Goal: Feedback & Contribution: Contribute content

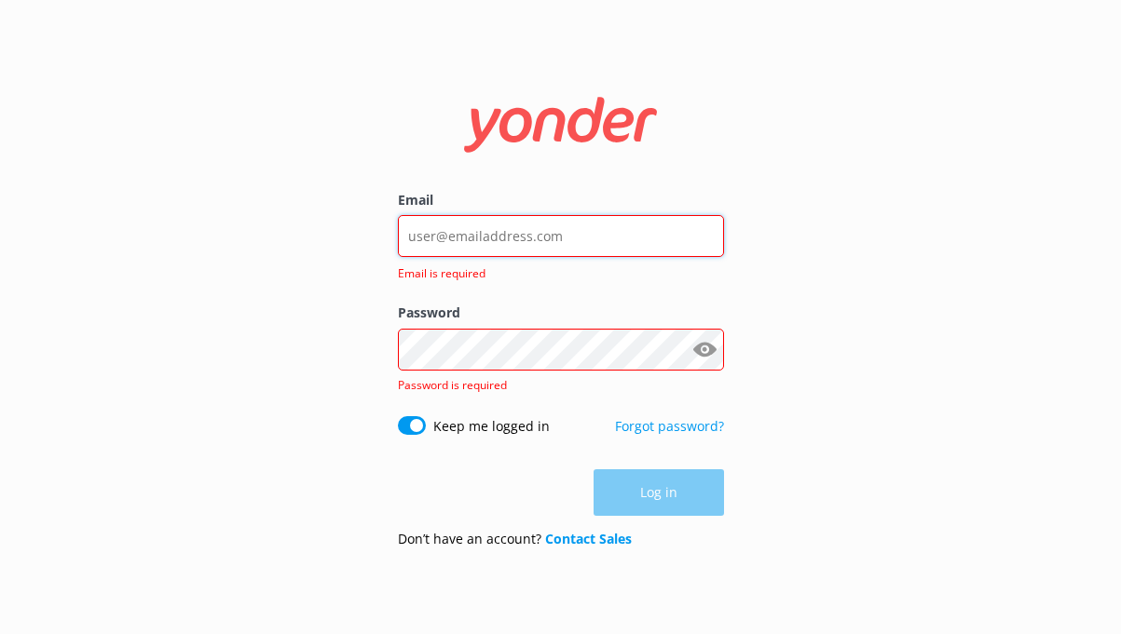
type input "[EMAIL_ADDRESS][DOMAIN_NAME]"
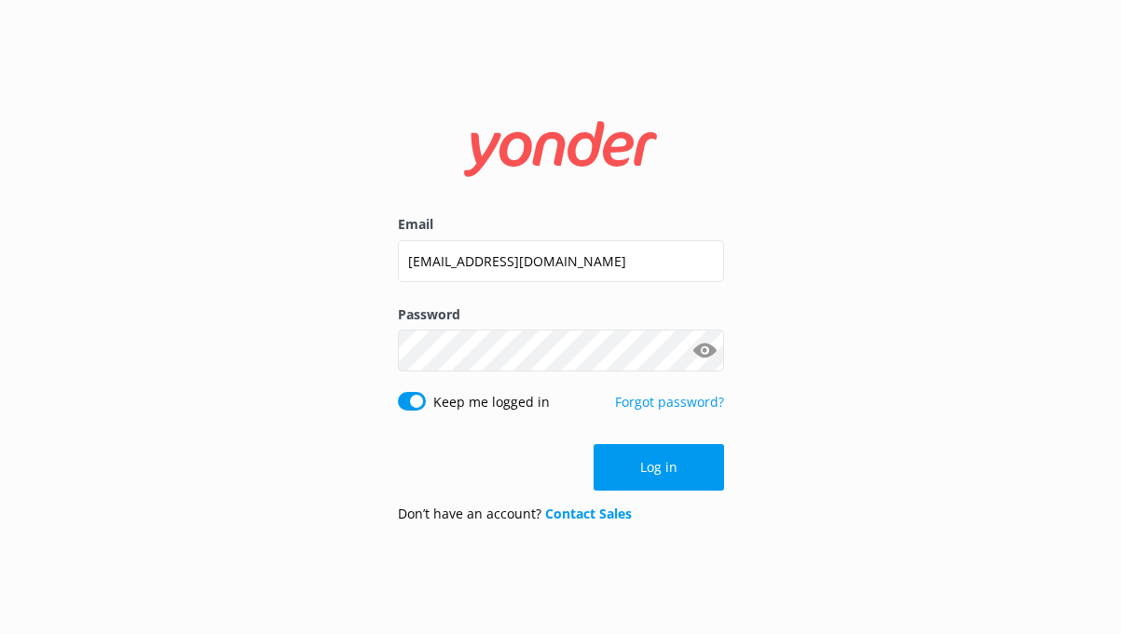
click at [632, 442] on form "Email [EMAIL_ADDRESS][DOMAIN_NAME] Password Show password Keep me logged in For…" at bounding box center [561, 317] width 326 height 442
click at [639, 475] on button "Log in" at bounding box center [658, 467] width 130 height 47
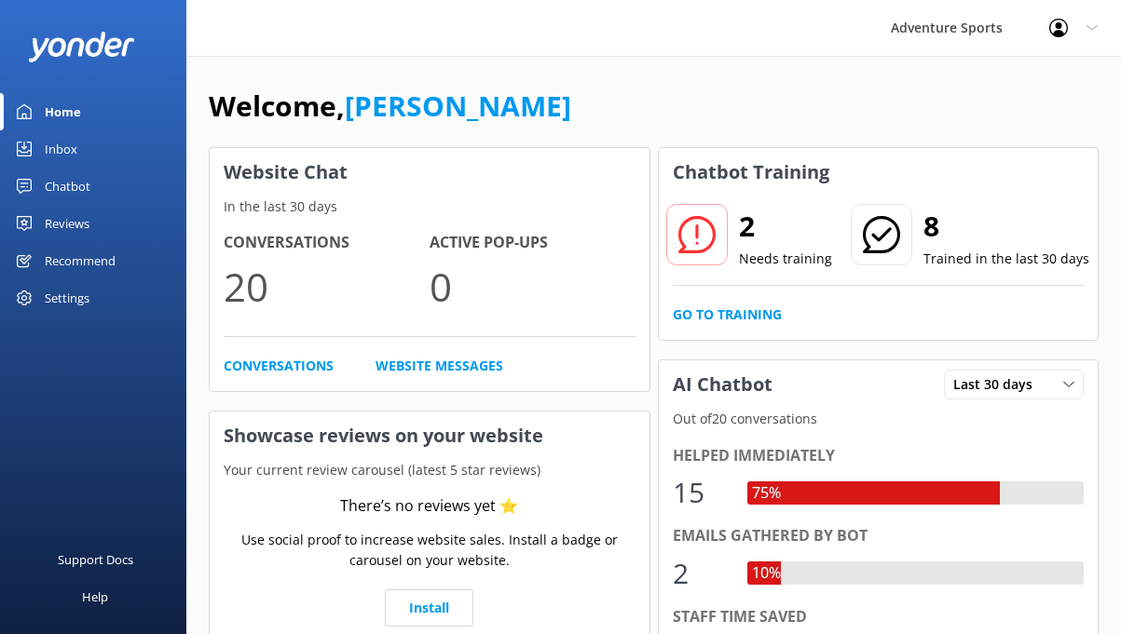
click at [60, 143] on div "Inbox" at bounding box center [61, 148] width 33 height 37
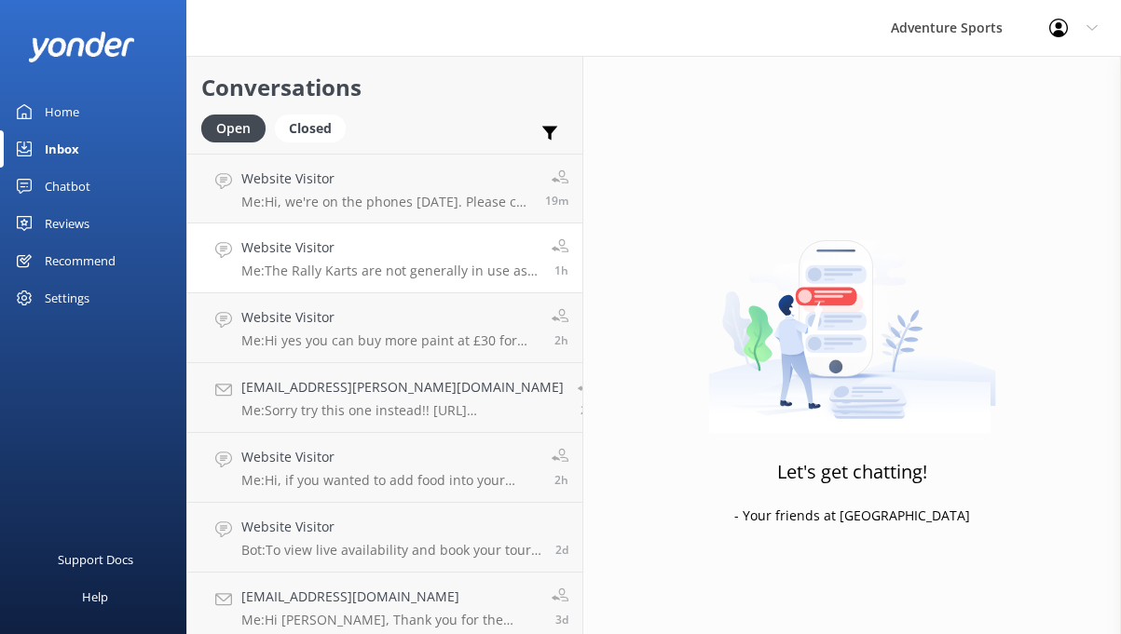
click at [359, 279] on link "Website Visitor Me: The Rally Karts are not generally in use as winter approach…" at bounding box center [384, 259] width 395 height 70
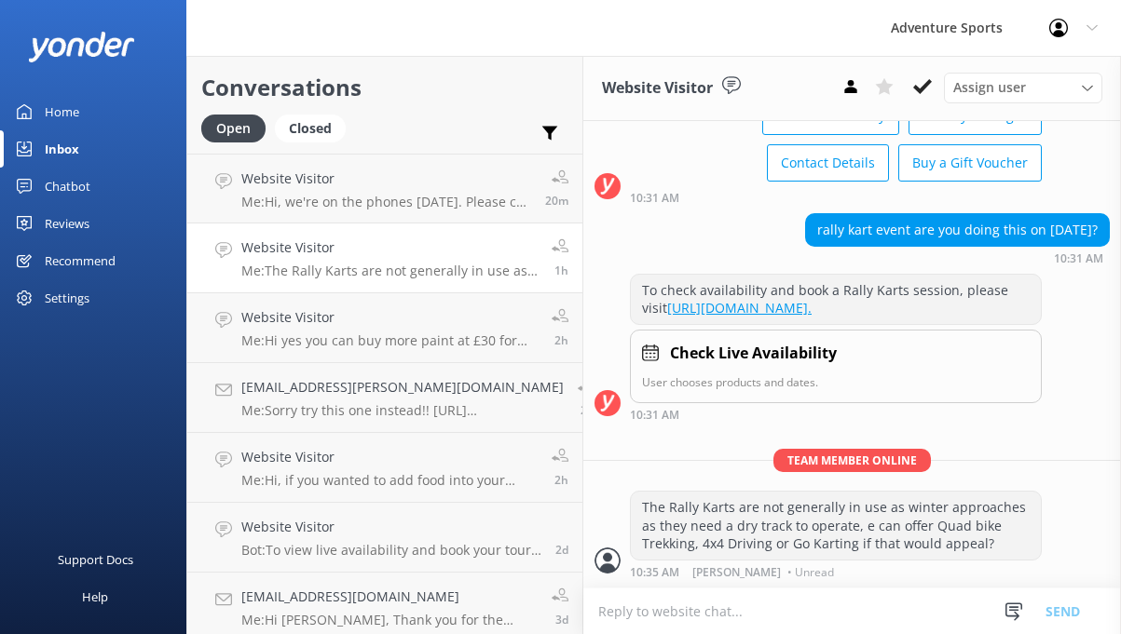
click at [61, 118] on div "Home" at bounding box center [62, 111] width 34 height 37
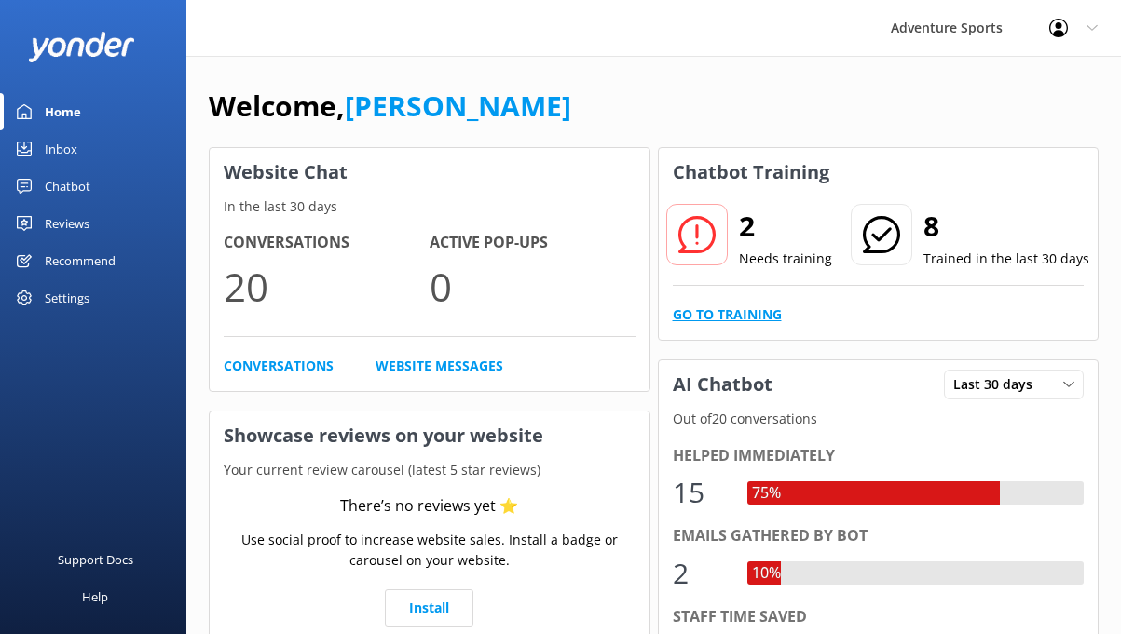
click at [764, 320] on link "Go to Training" at bounding box center [727, 315] width 109 height 20
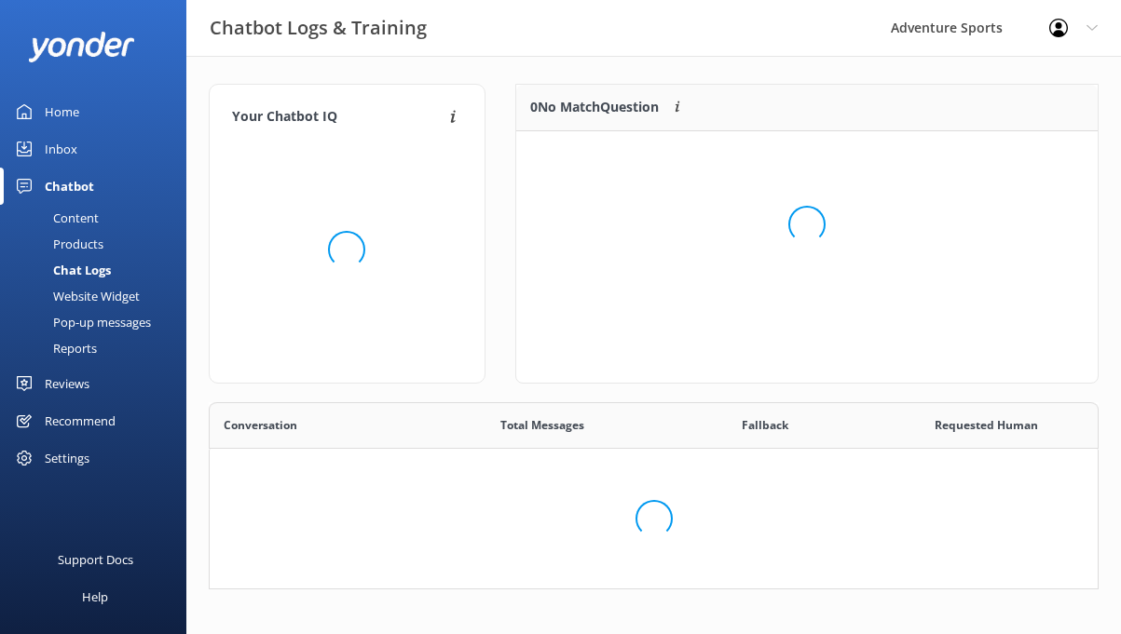
scroll to position [1, 1]
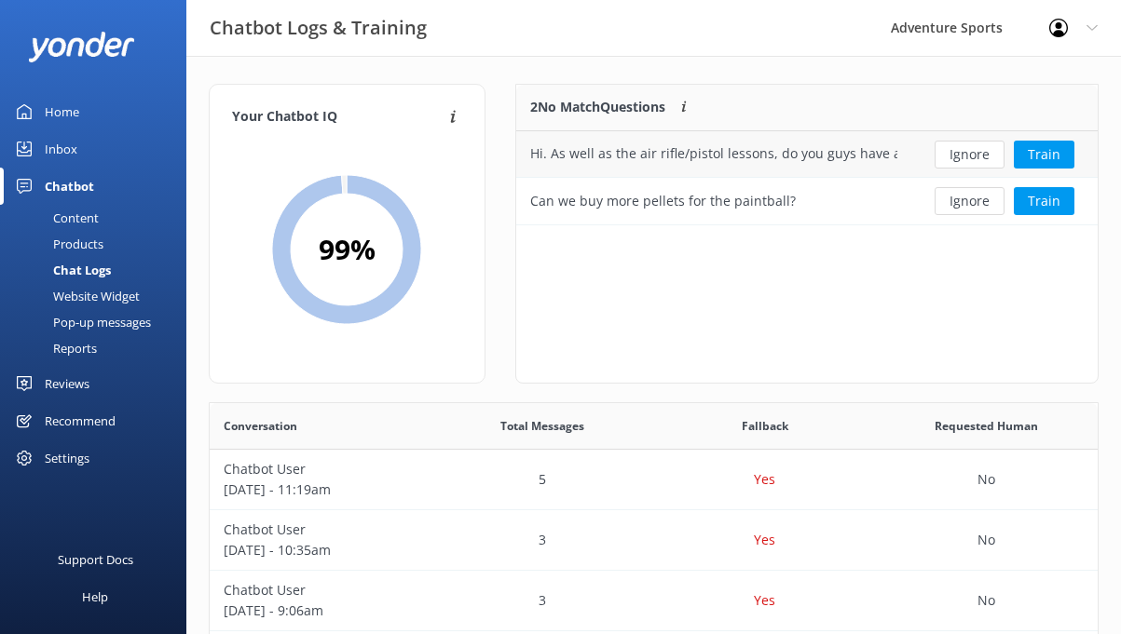
click at [659, 161] on div "Hi. As well as the air rifle/pistol lessons, do you guys have availability to j…" at bounding box center [713, 153] width 367 height 20
click at [1048, 204] on button "Train" at bounding box center [1043, 201] width 61 height 28
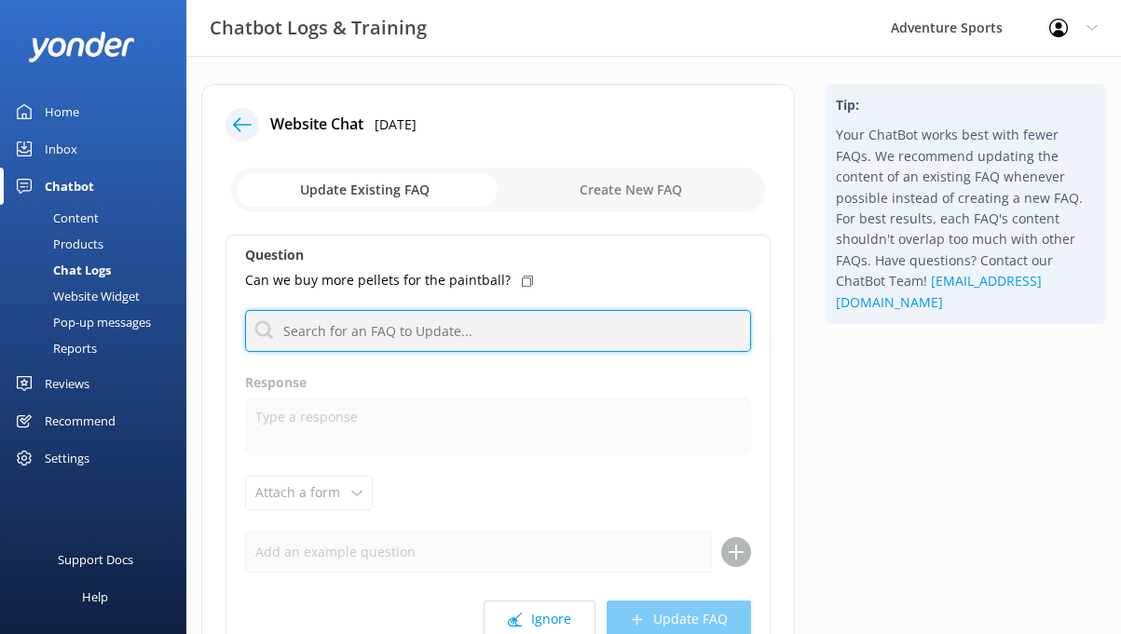
click at [399, 335] on input "text" at bounding box center [498, 331] width 506 height 42
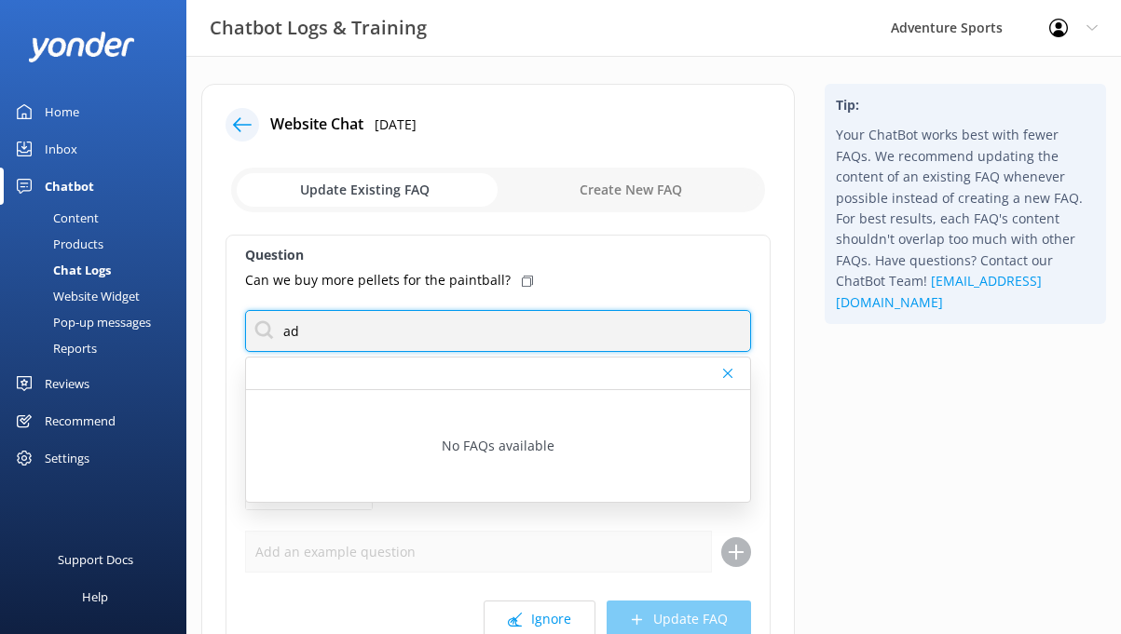
type input "a"
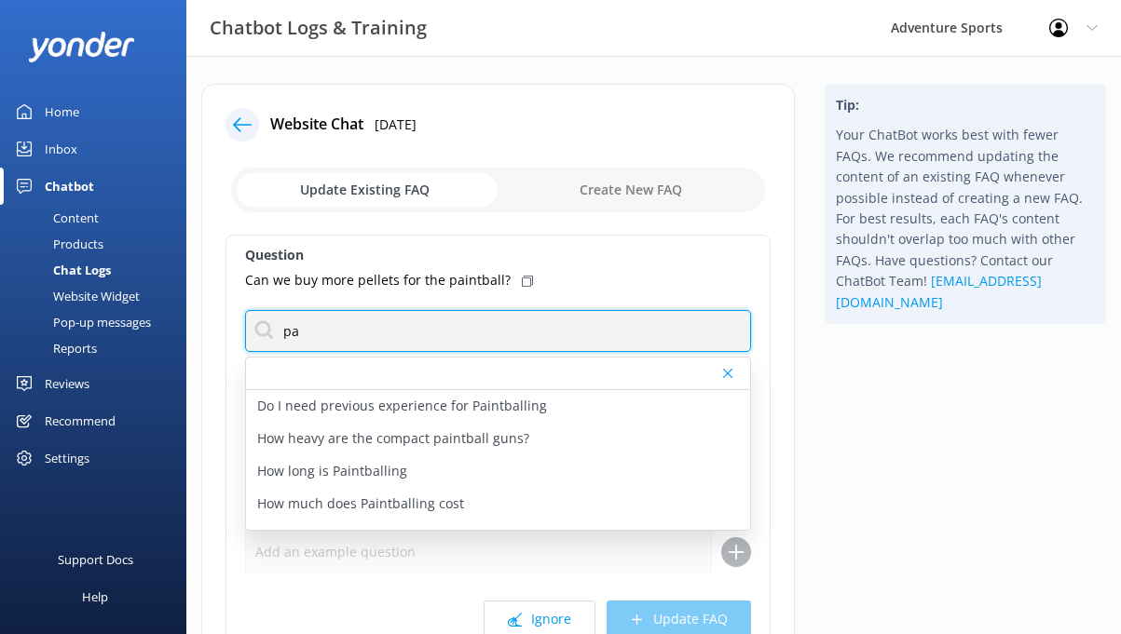
type input "p"
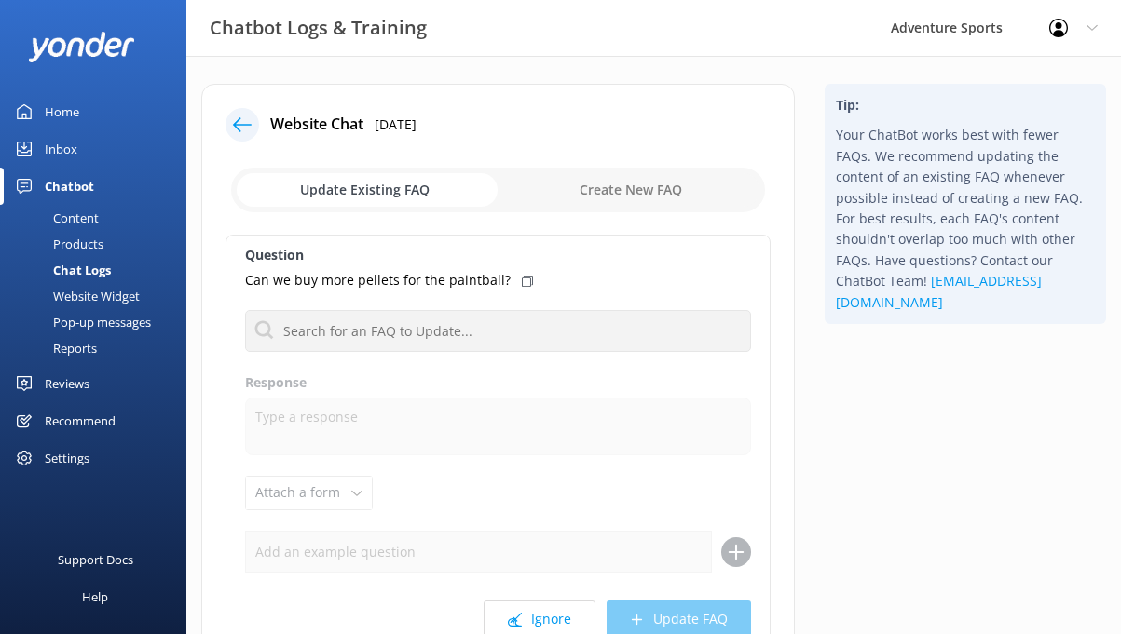
click at [624, 175] on input "checkbox" at bounding box center [498, 190] width 534 height 45
checkbox input "true"
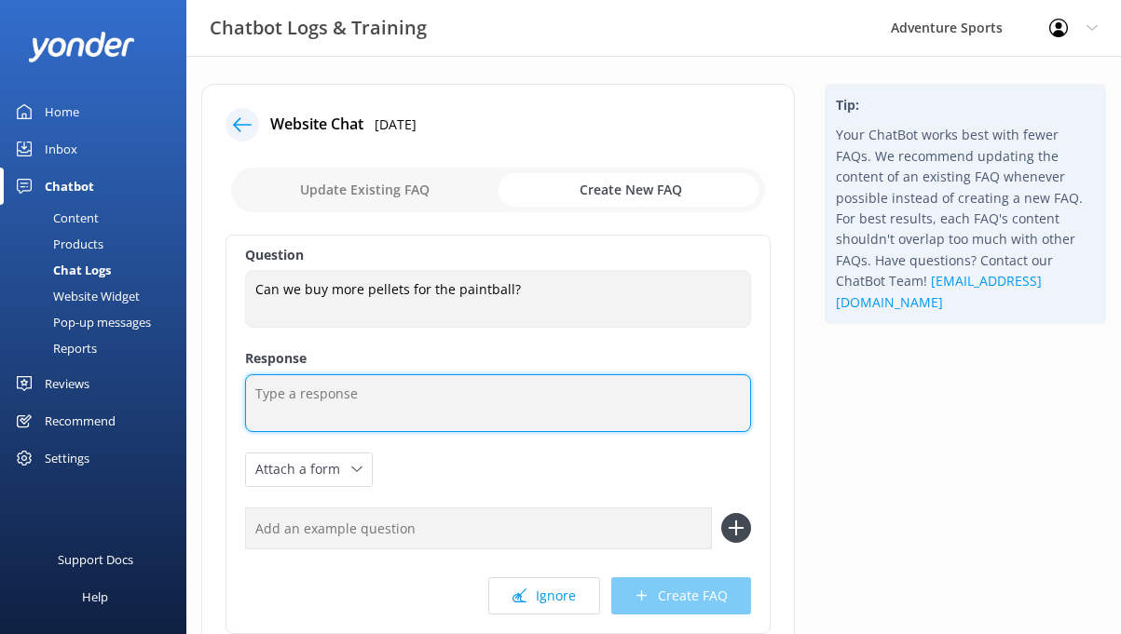
click at [283, 417] on textarea at bounding box center [498, 403] width 506 height 58
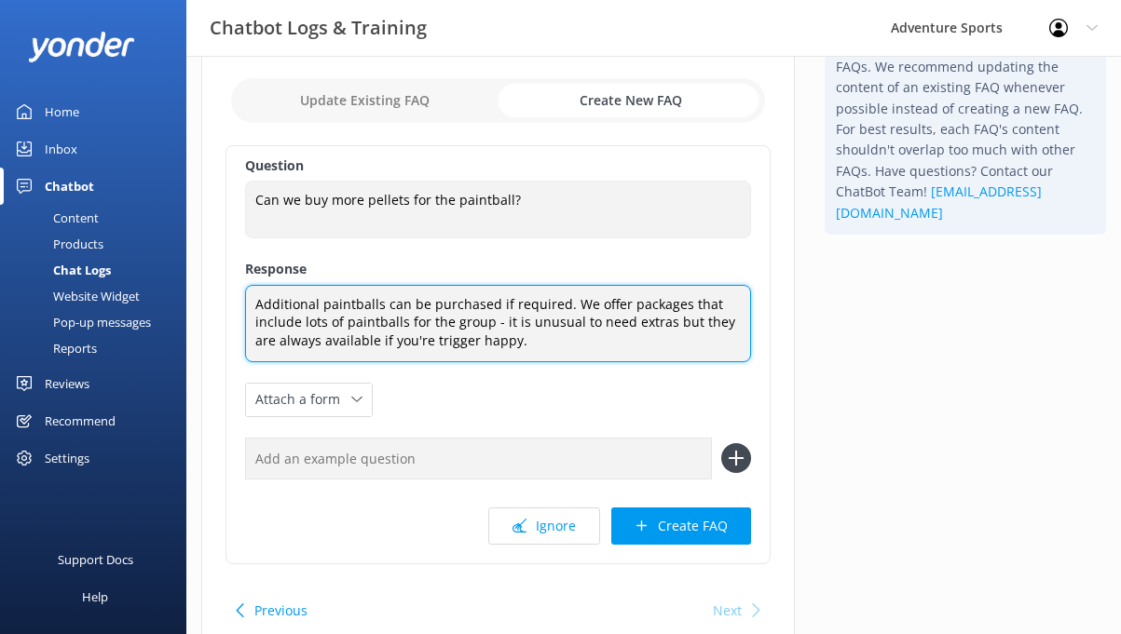
scroll to position [124, 0]
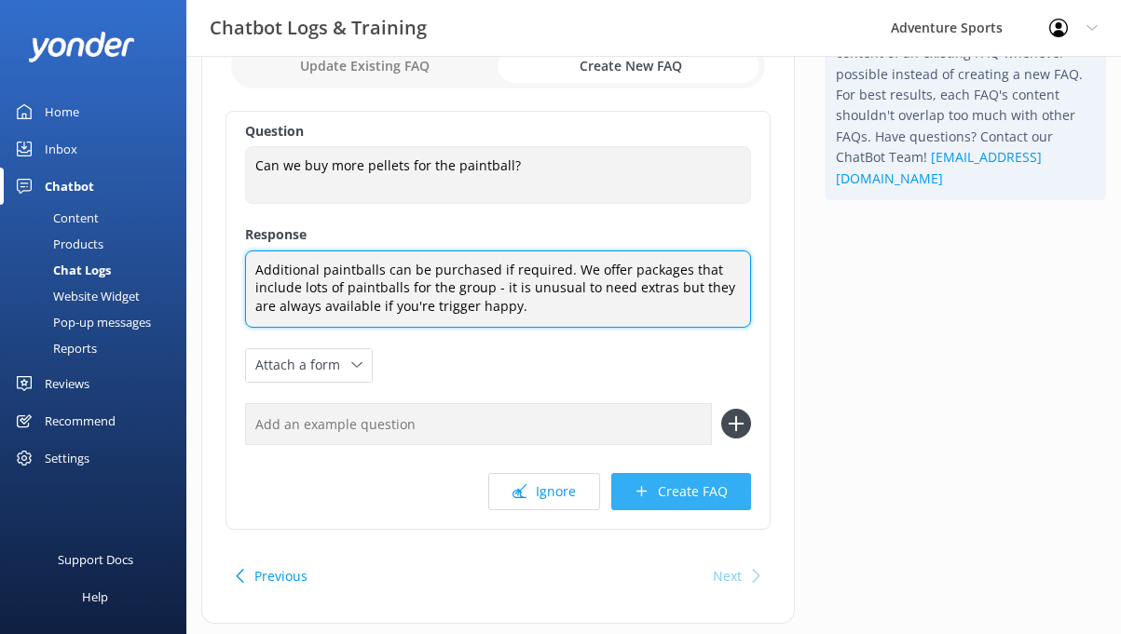
type textarea "Additional paintballs can be purchased if required. We offer packages that incl…"
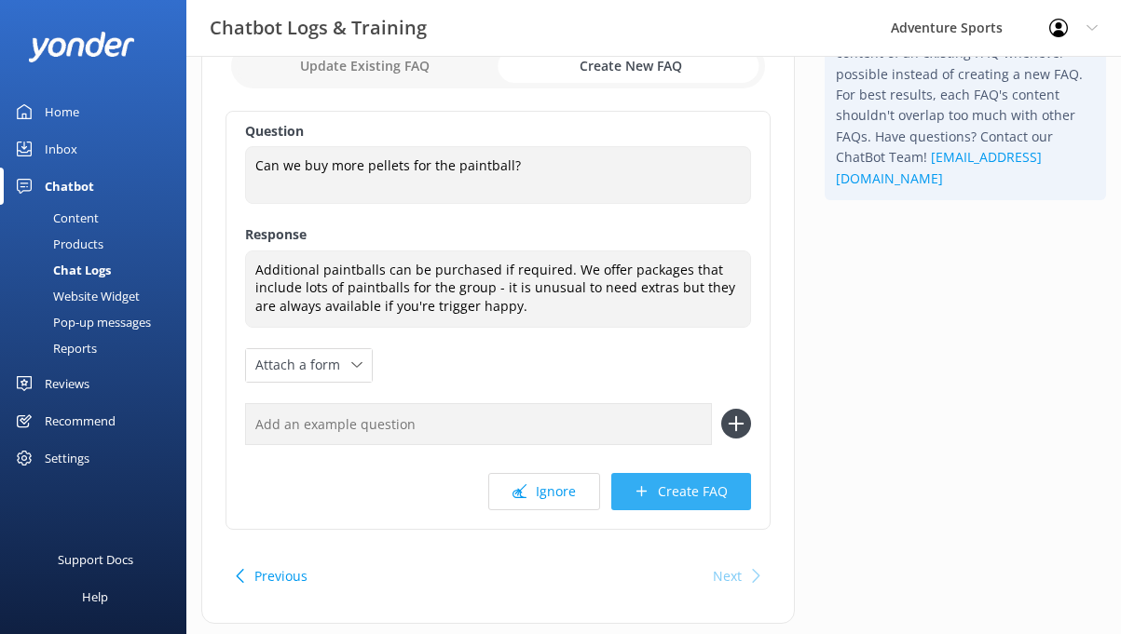
click at [668, 488] on button "Create FAQ" at bounding box center [681, 491] width 140 height 37
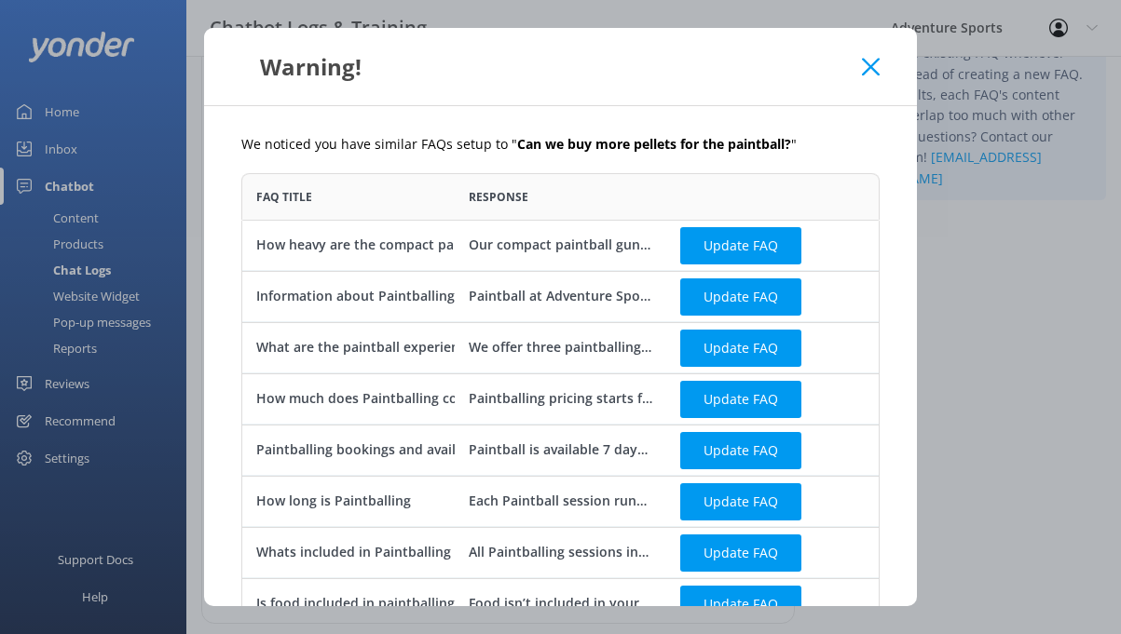
scroll to position [606, 638]
click at [871, 68] on use at bounding box center [871, 67] width 18 height 18
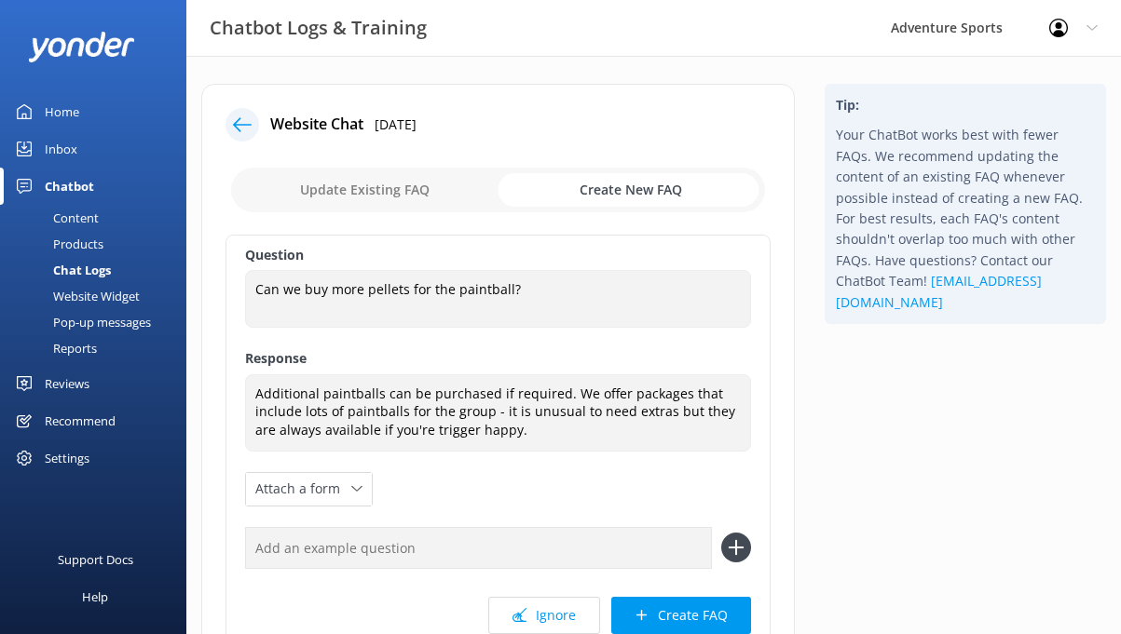
scroll to position [0, 0]
click at [227, 121] on div at bounding box center [242, 125] width 34 height 34
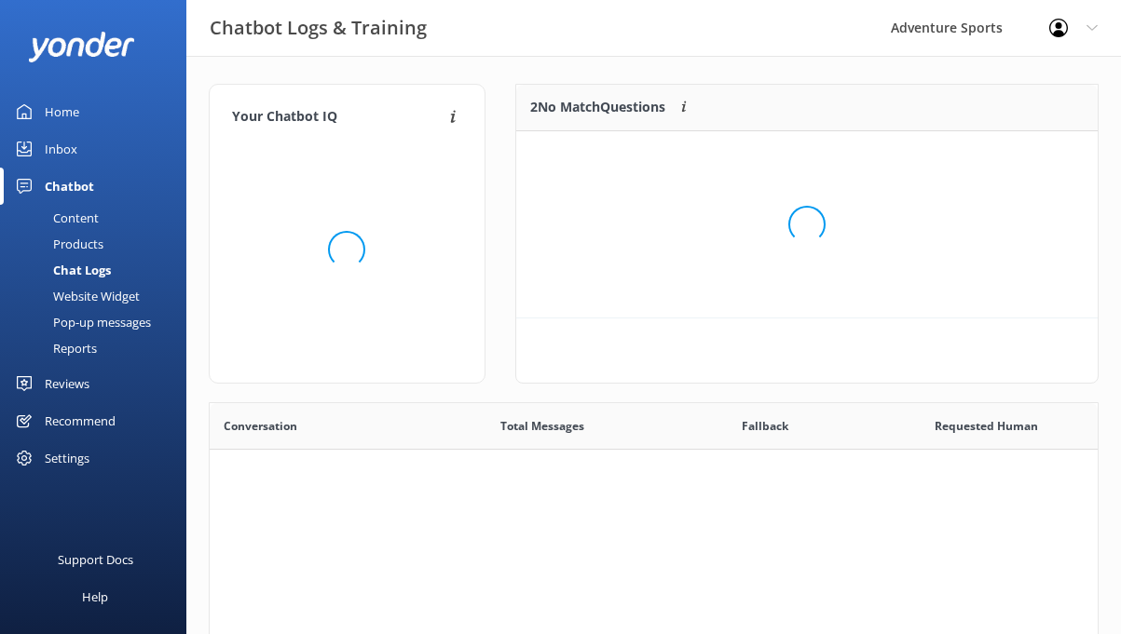
scroll to position [141, 581]
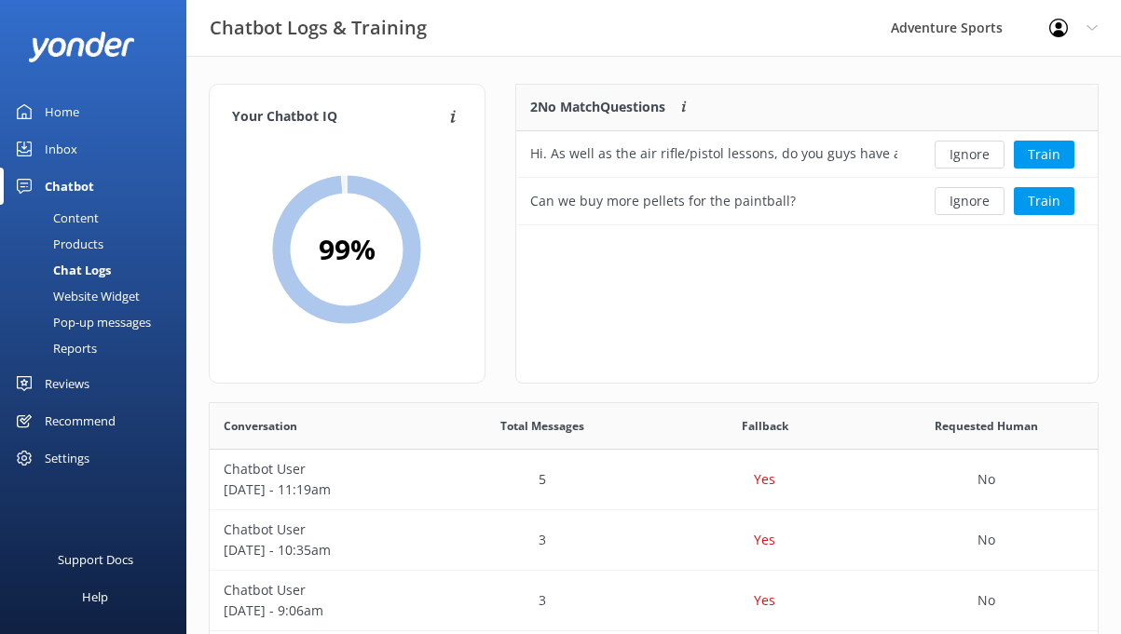
click at [68, 187] on div "Chatbot" at bounding box center [69, 186] width 49 height 37
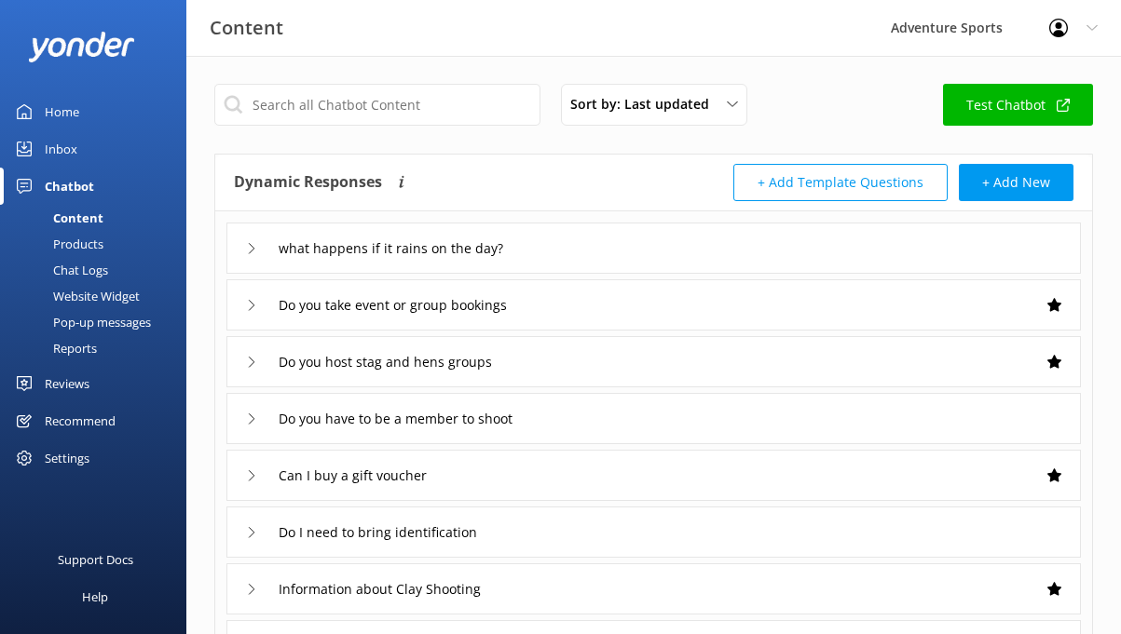
click at [67, 104] on div "Home" at bounding box center [62, 111] width 34 height 37
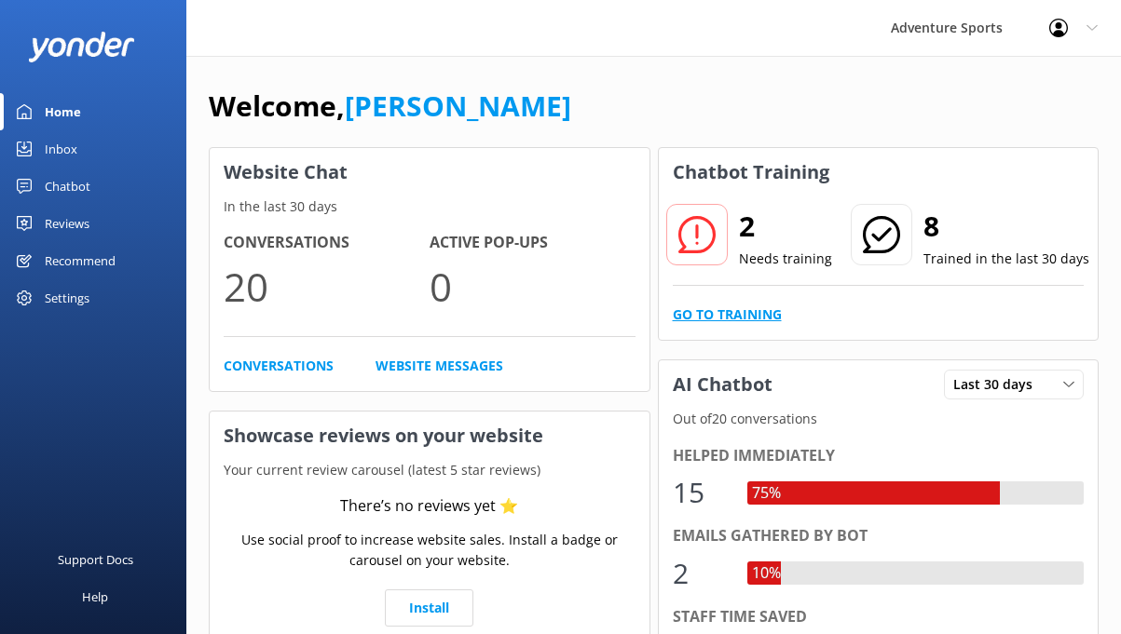
click at [706, 320] on link "Go to Training" at bounding box center [727, 315] width 109 height 20
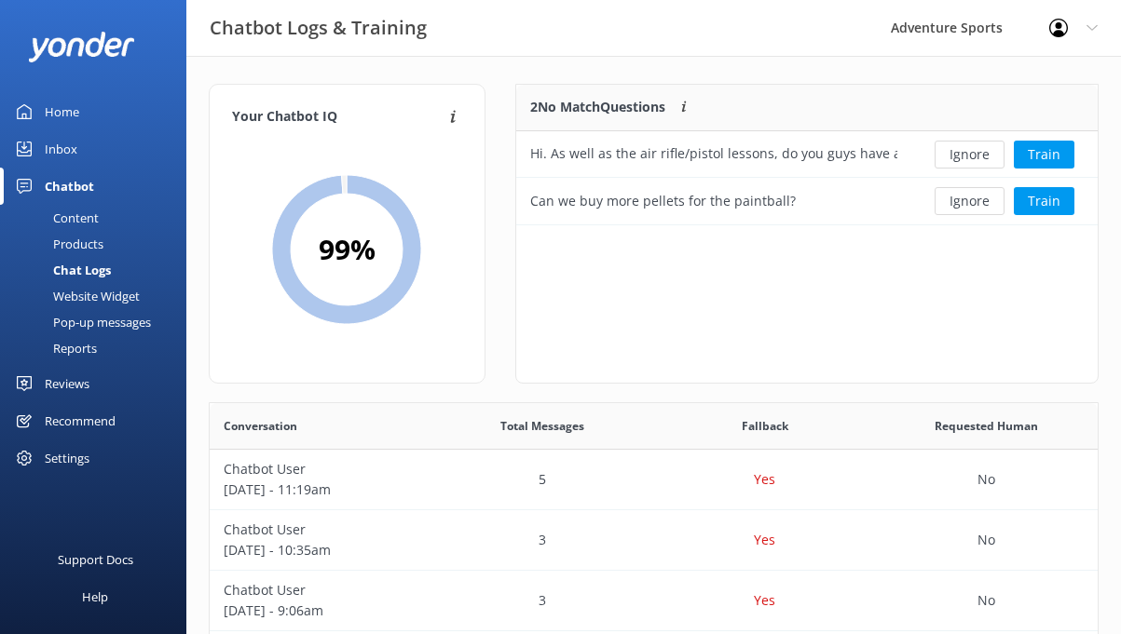
scroll to position [141, 581]
click at [1042, 200] on button "Train" at bounding box center [1043, 201] width 61 height 28
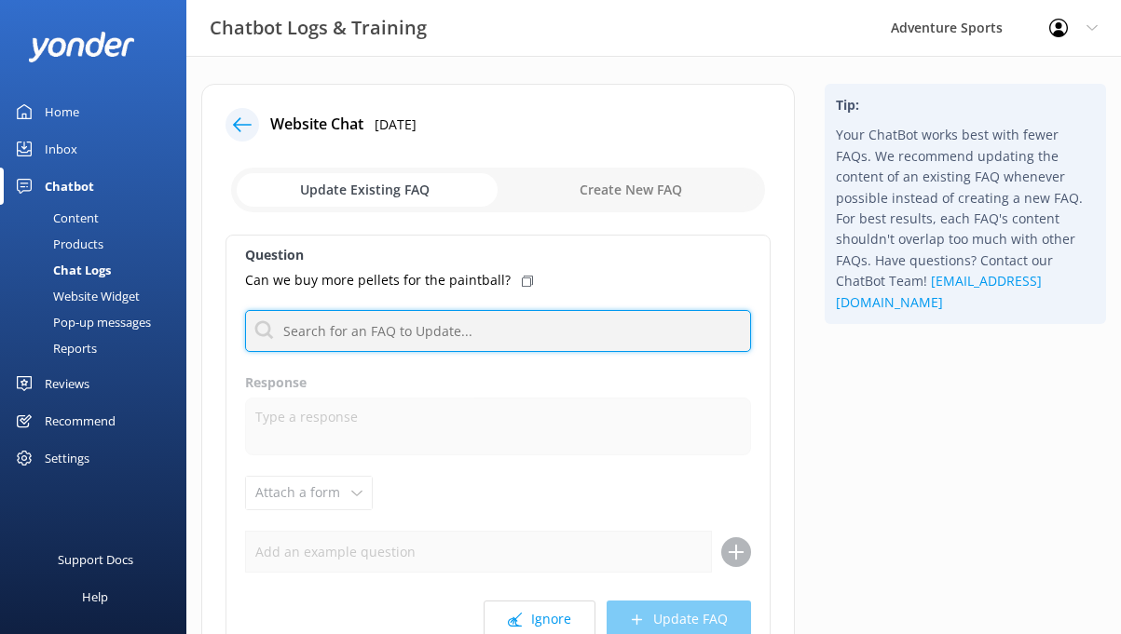
click at [475, 333] on input "text" at bounding box center [498, 331] width 506 height 42
type input "p"
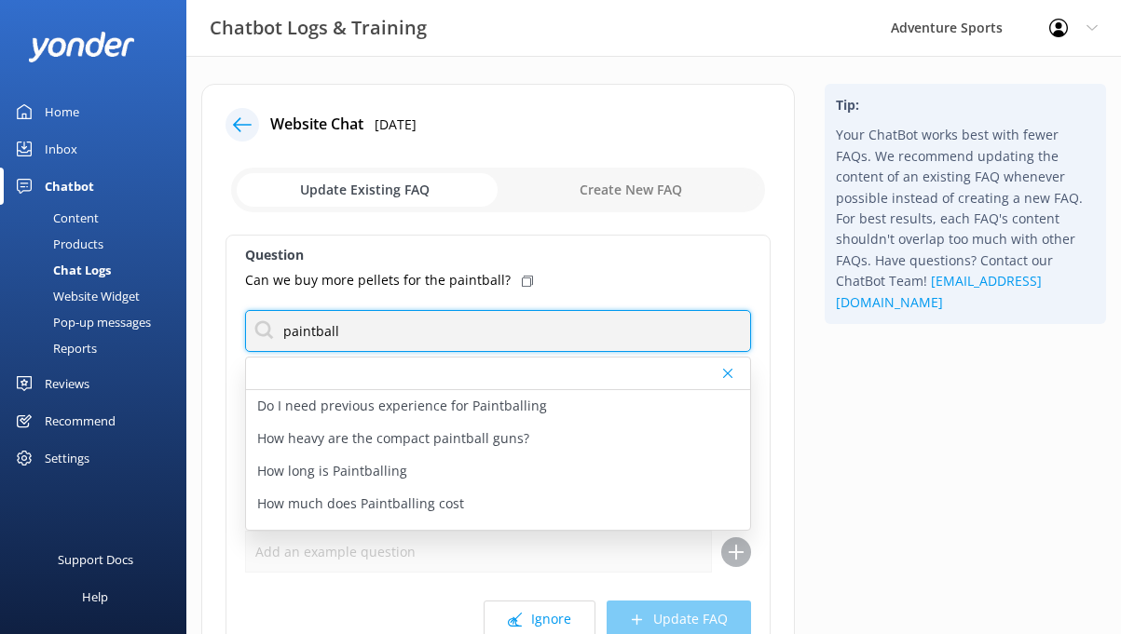
type input "paintball"
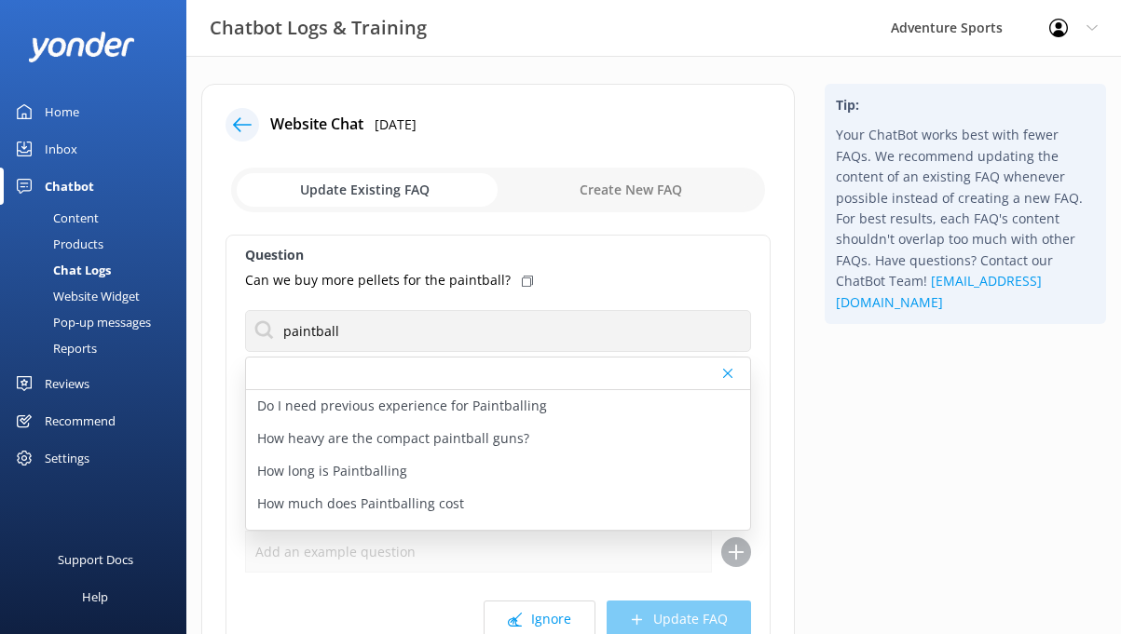
click at [612, 197] on input "checkbox" at bounding box center [498, 190] width 534 height 45
checkbox input "true"
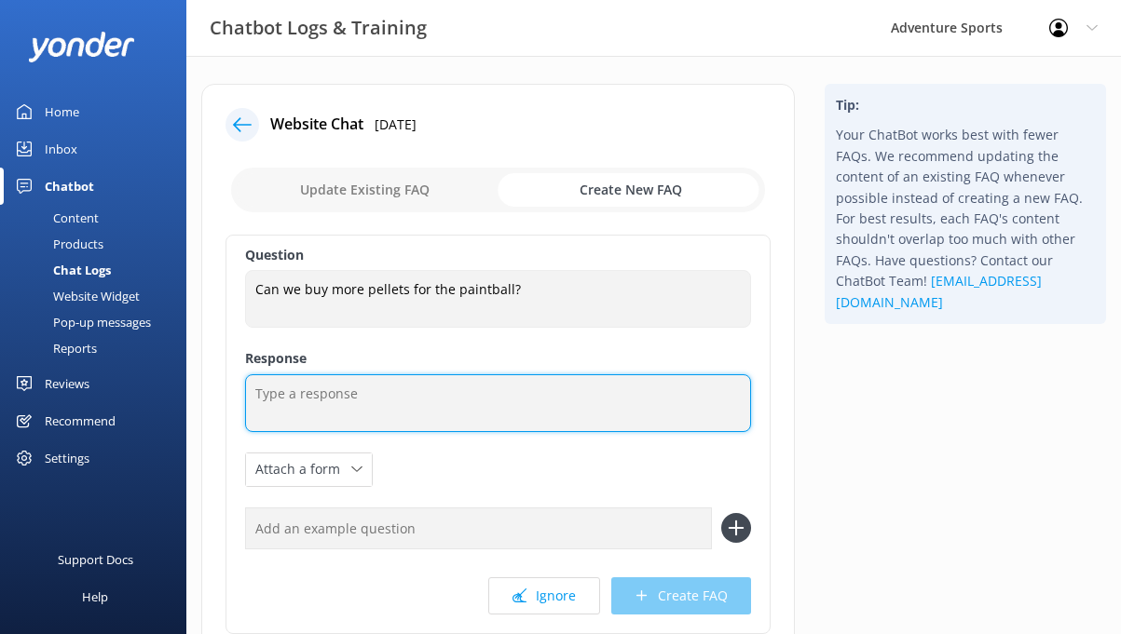
click at [366, 399] on textarea at bounding box center [498, 403] width 506 height 58
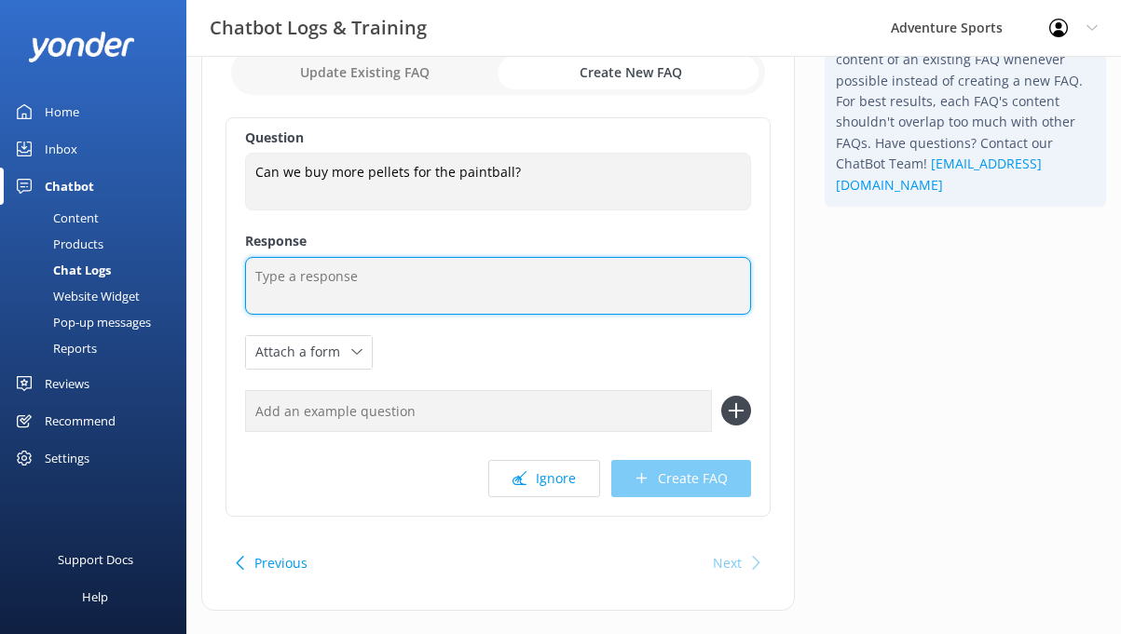
scroll to position [117, 0]
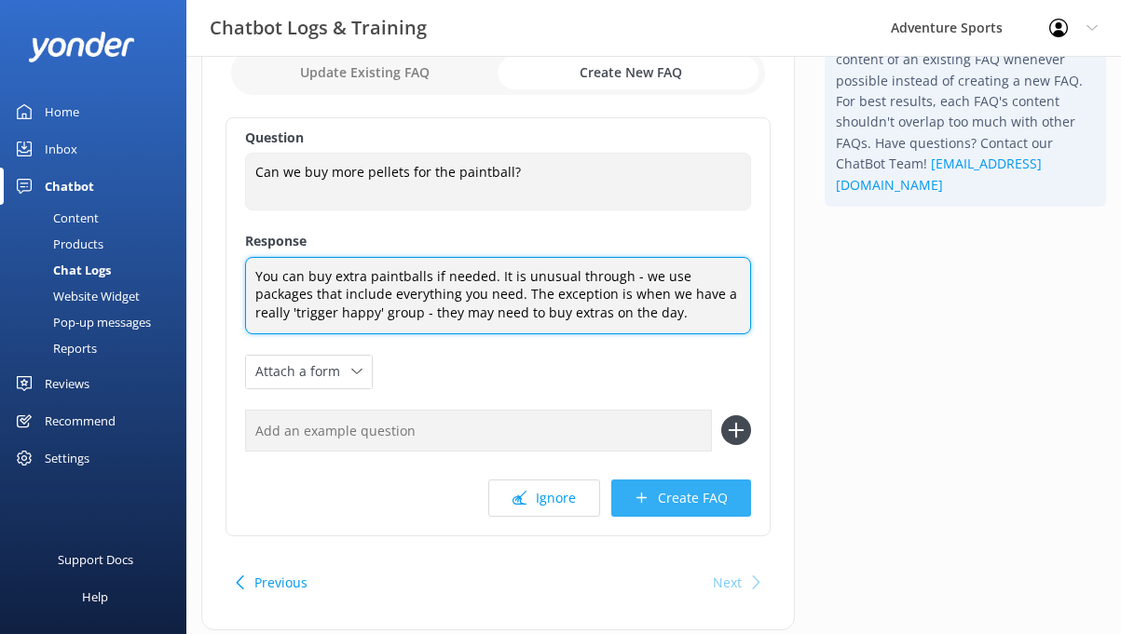
type textarea "You can buy extra paintballs if needed. It is unusual through - we use packages…"
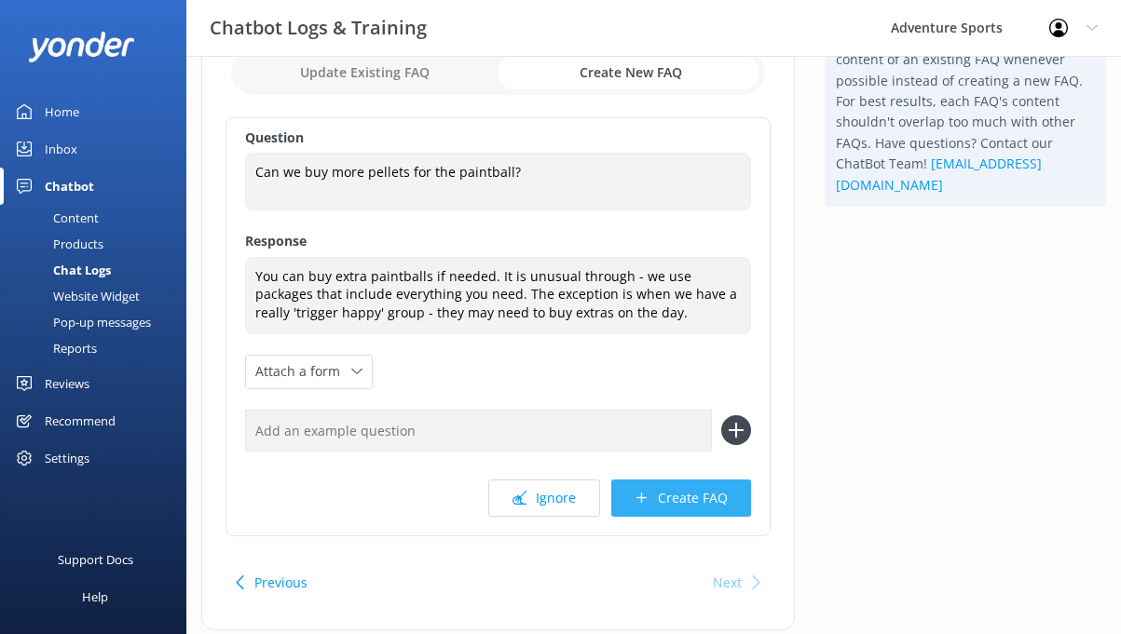
click at [679, 489] on button "Create FAQ" at bounding box center [681, 498] width 140 height 37
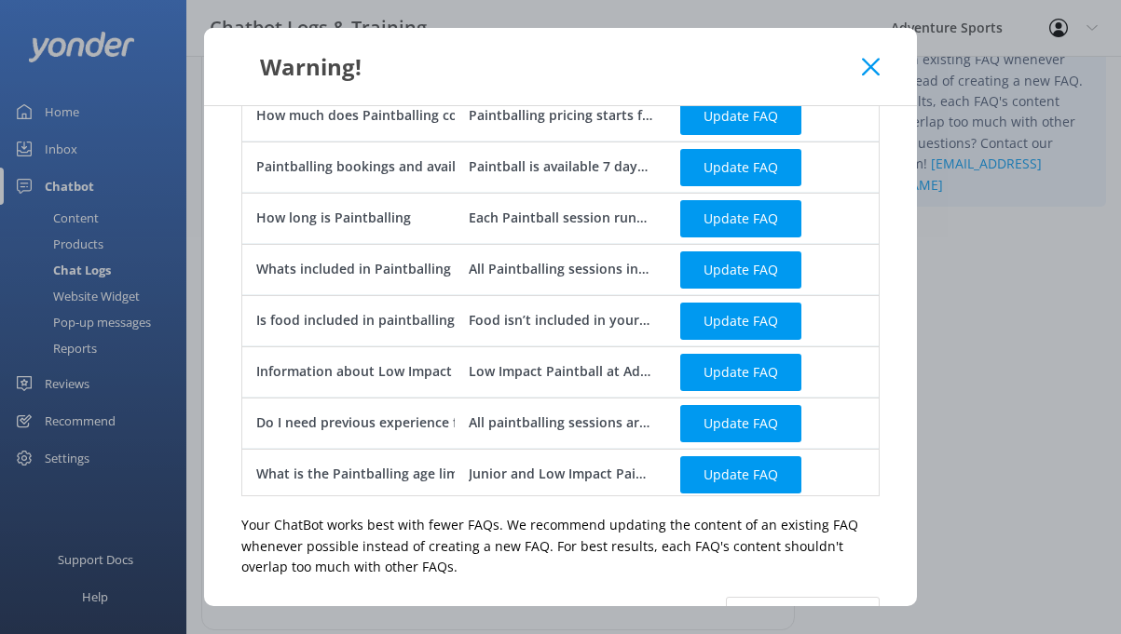
scroll to position [0, 0]
click at [874, 65] on icon at bounding box center [871, 67] width 18 height 19
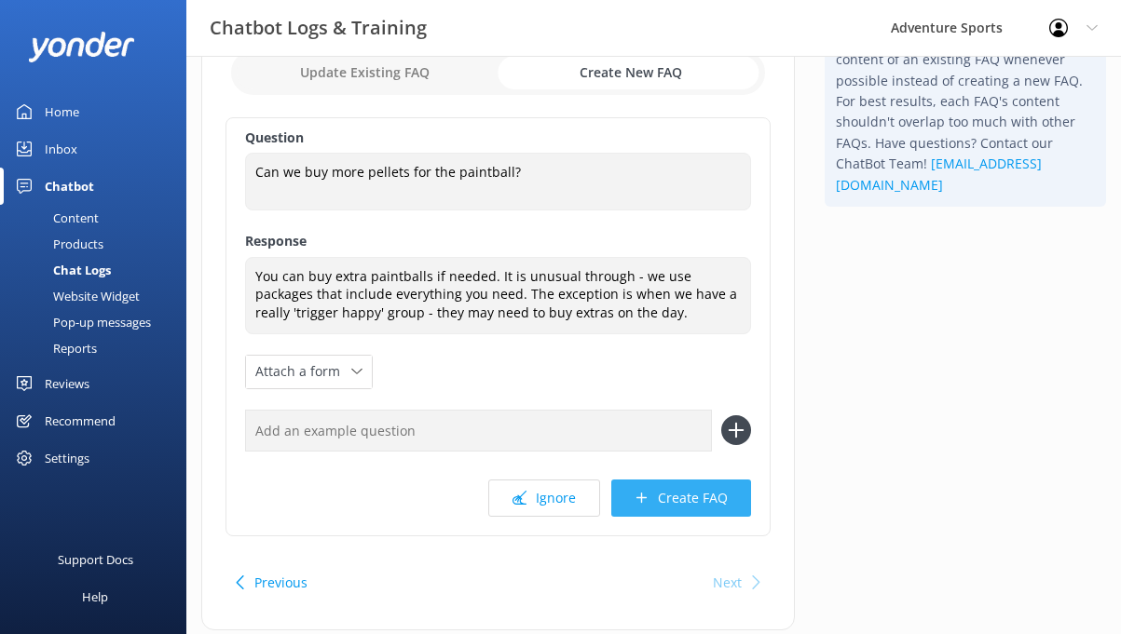
click at [683, 498] on button "Create FAQ" at bounding box center [681, 498] width 140 height 37
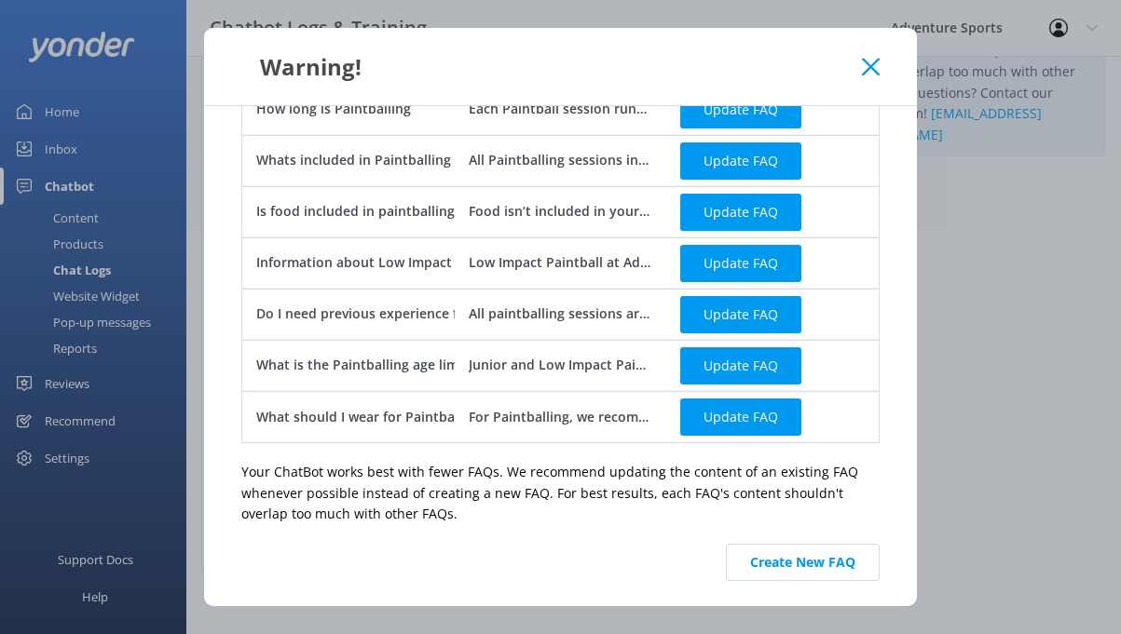
scroll to position [167, 0]
click at [785, 569] on button "Create New FAQ" at bounding box center [803, 562] width 154 height 37
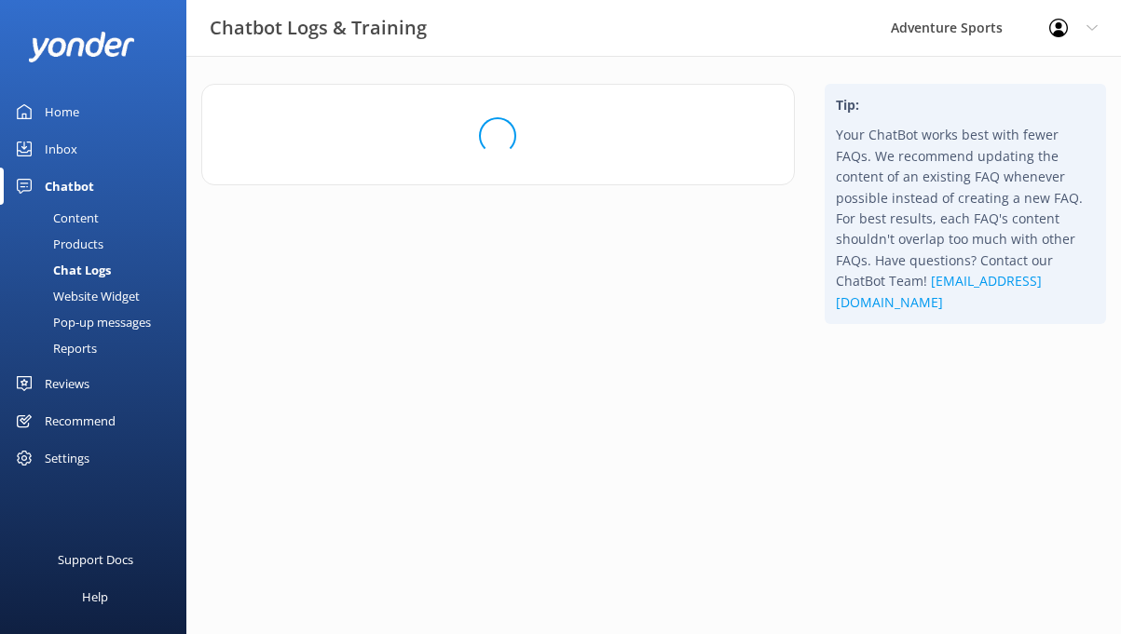
scroll to position [0, 0]
